Goal: Find specific page/section: Find specific page/section

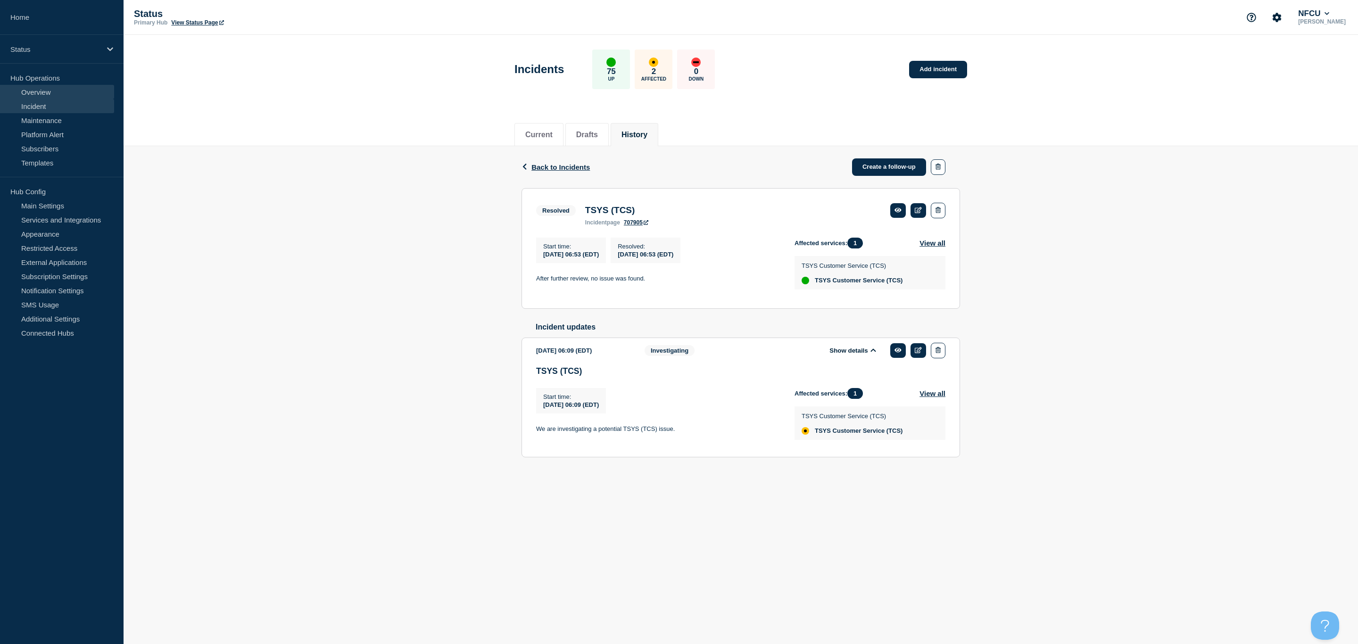
click at [30, 93] on link "Overview" at bounding box center [57, 92] width 114 height 14
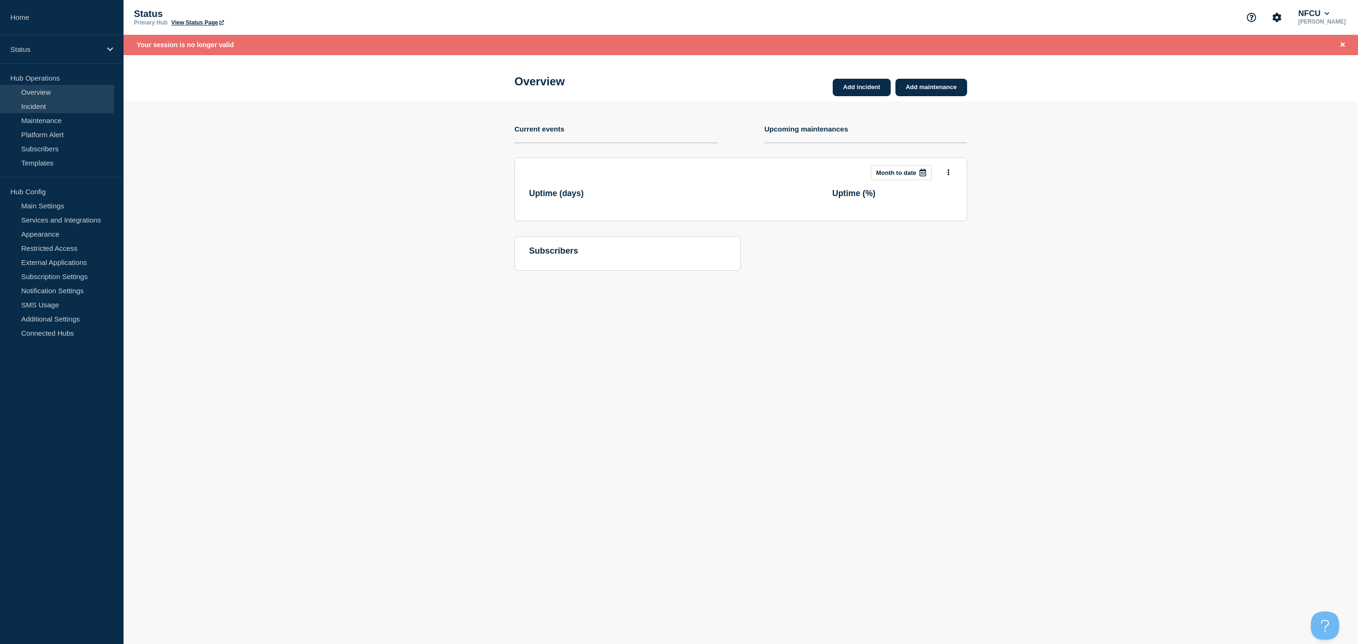
click at [21, 106] on link "Incident" at bounding box center [57, 106] width 114 height 14
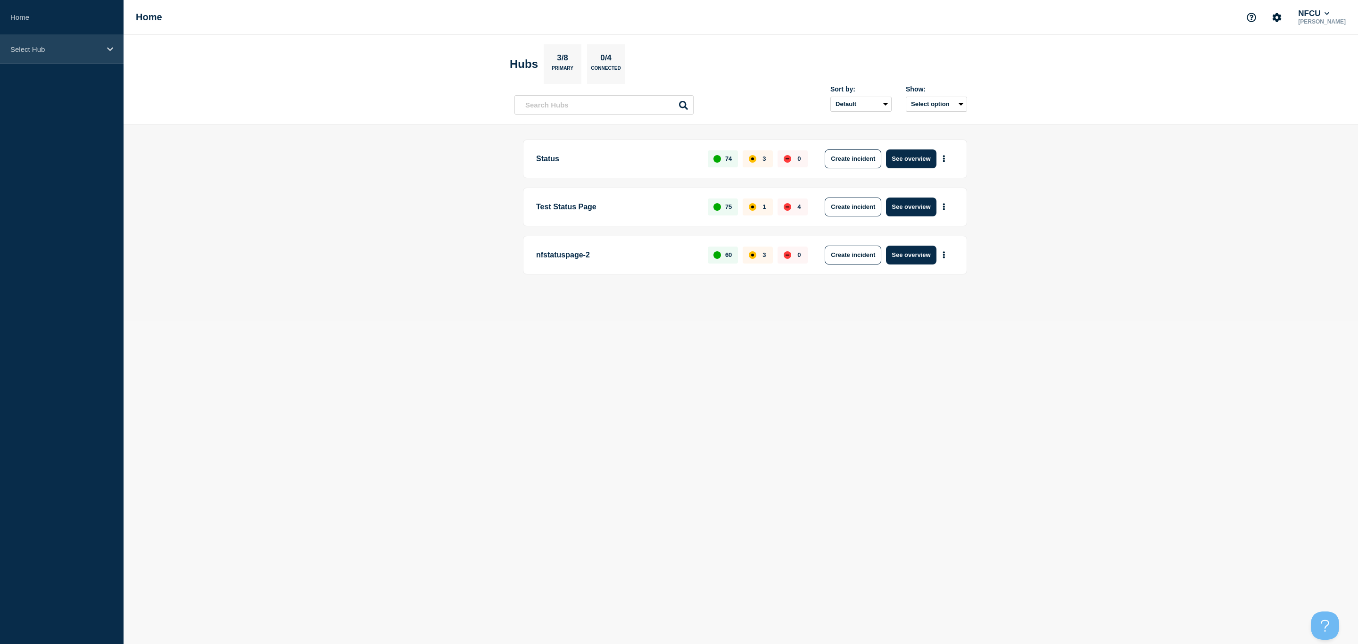
click at [84, 54] on div "Select Hub" at bounding box center [62, 49] width 124 height 29
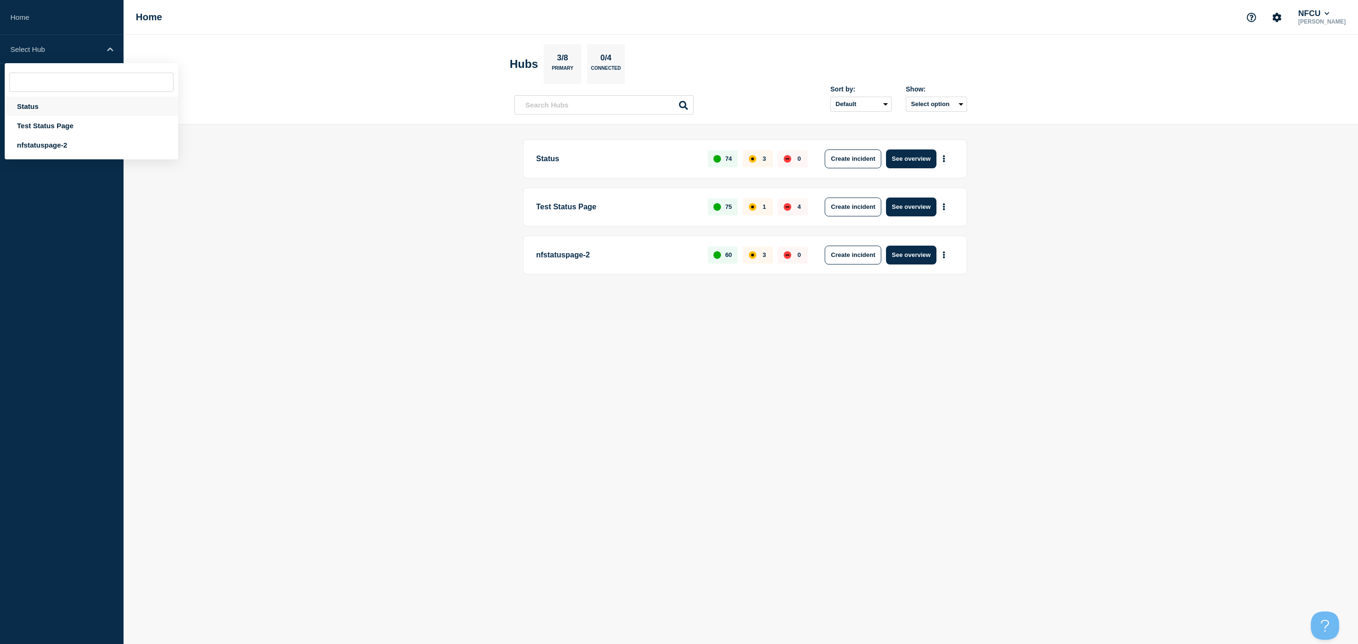
click at [37, 102] on div "Status" at bounding box center [92, 106] width 174 height 19
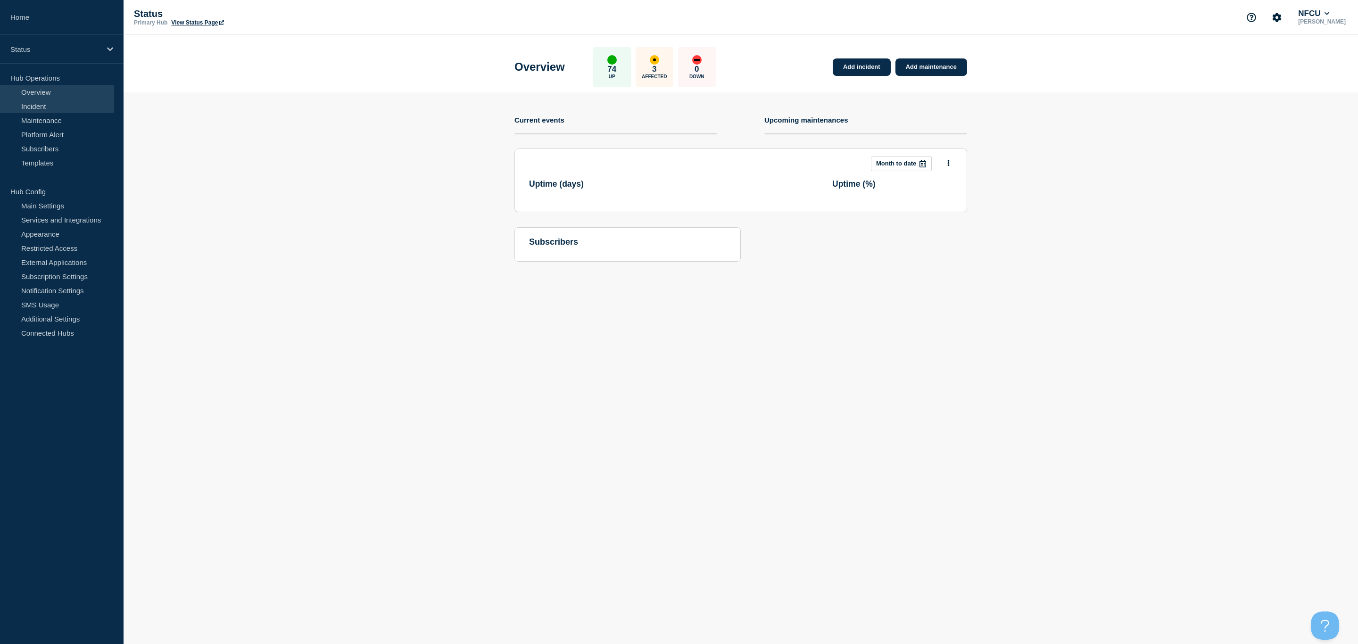
click at [37, 109] on link "Incident" at bounding box center [57, 106] width 114 height 14
